Goal: Information Seeking & Learning: Learn about a topic

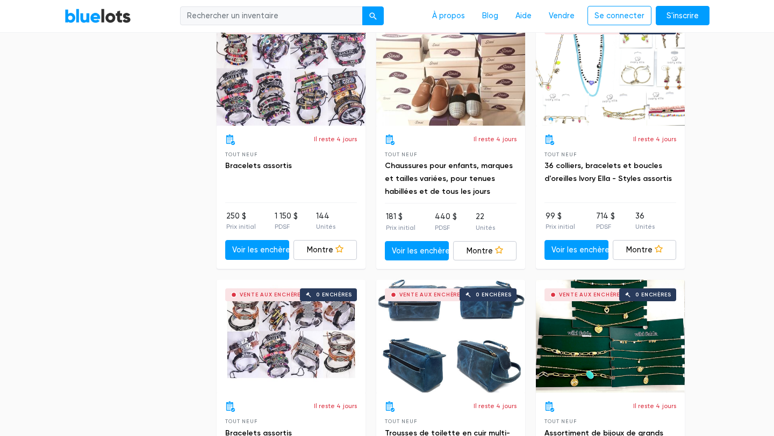
scroll to position [3248, 0]
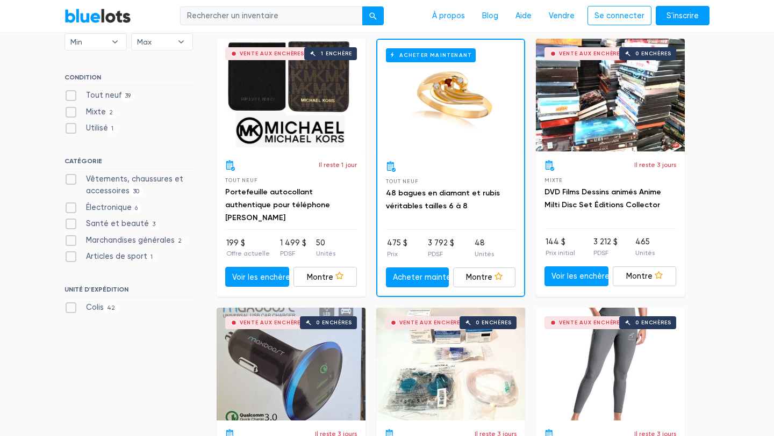
scroll to position [413, 0]
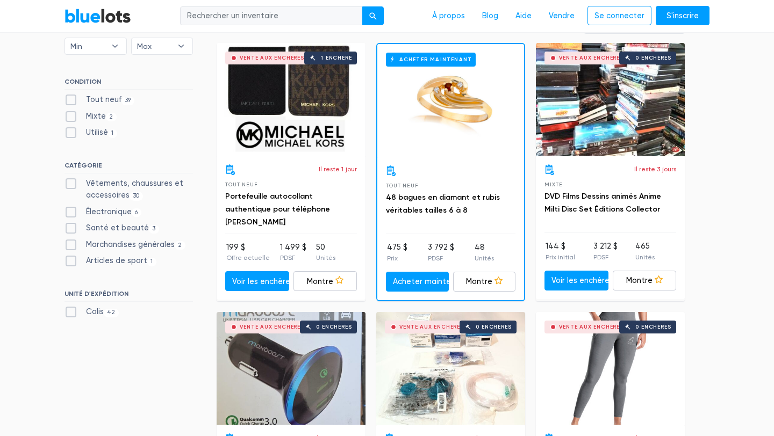
click at [88, 215] on font "Électronique" at bounding box center [109, 211] width 46 height 9
click at [71, 213] on input "Électronique 6" at bounding box center [67, 209] width 7 height 7
checkbox input "true"
